Goal: Information Seeking & Learning: Learn about a topic

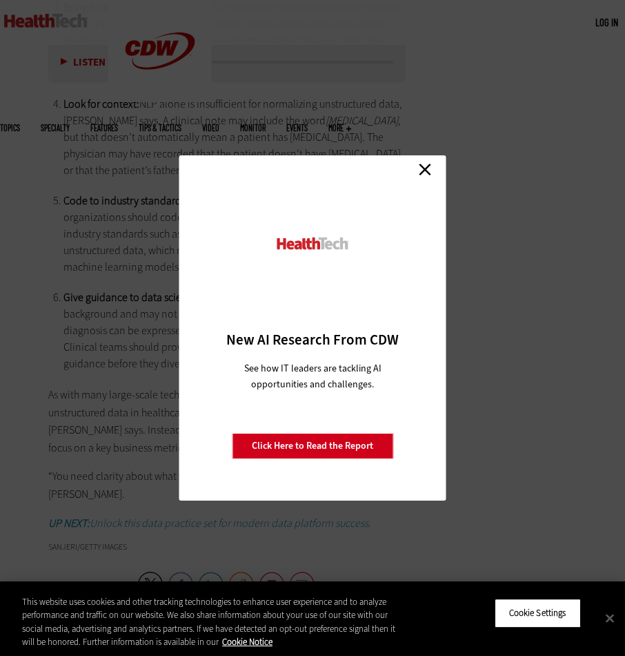
click at [426, 166] on link "Close" at bounding box center [425, 169] width 21 height 21
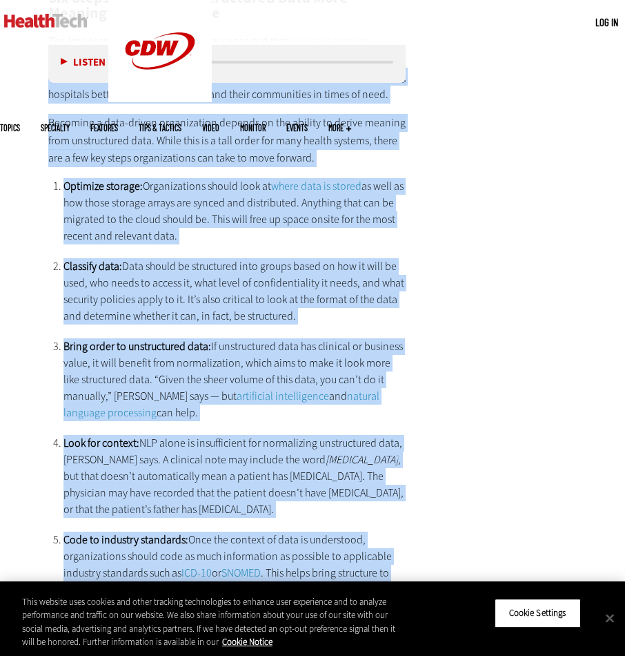
scroll to position [2420, 0]
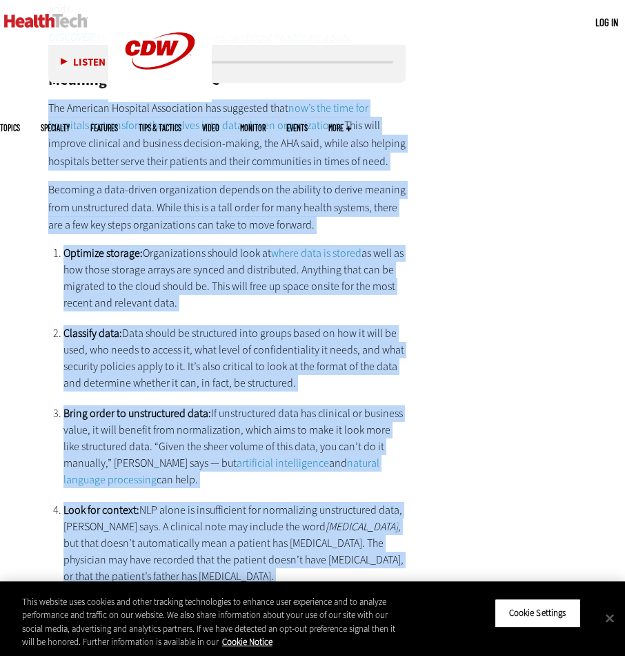
drag, startPoint x: 297, startPoint y: 306, endPoint x: 282, endPoint y: -11, distance: 317.8
